Goal: Task Accomplishment & Management: Complete application form

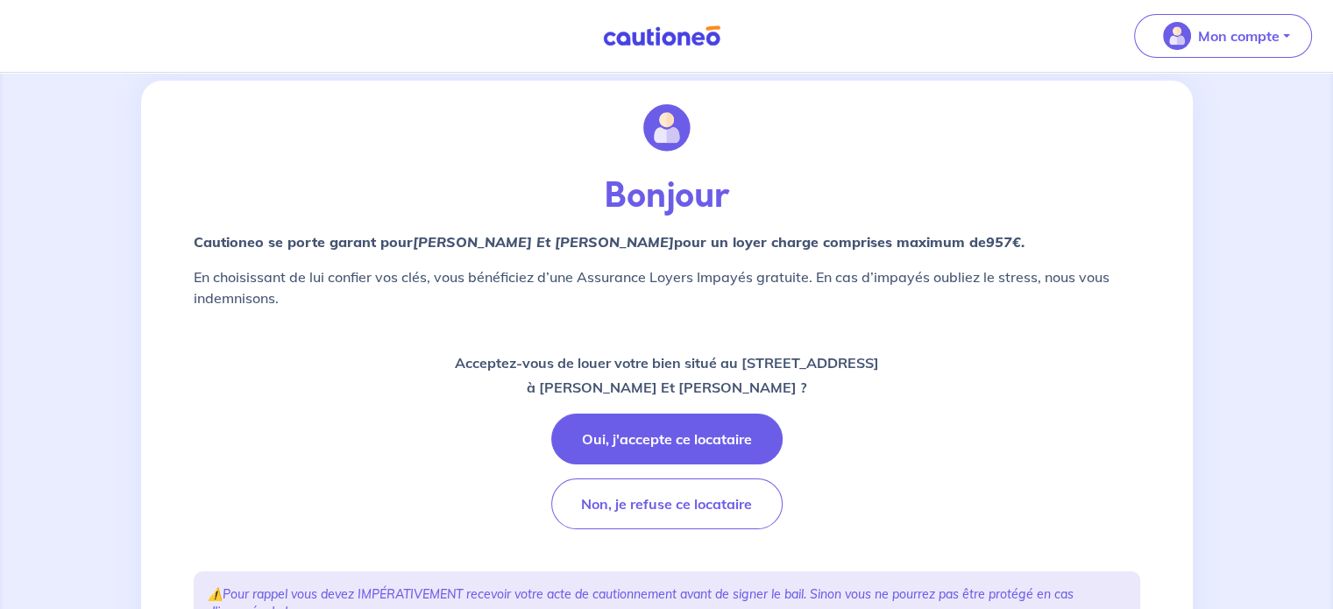
scroll to position [35, 0]
click at [960, 350] on div "Acceptez-vous de louer votre bien situé au 37 Rue Delaunay, 14230 Isigny-sur-Me…" at bounding box center [667, 439] width 946 height 179
